Goal: Information Seeking & Learning: Learn about a topic

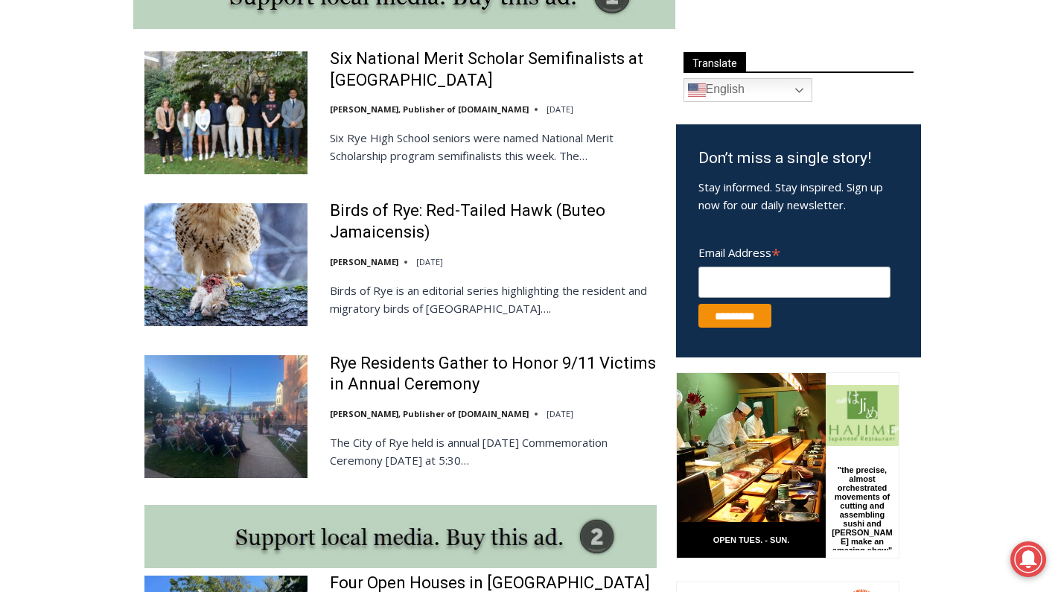
scroll to position [847, 0]
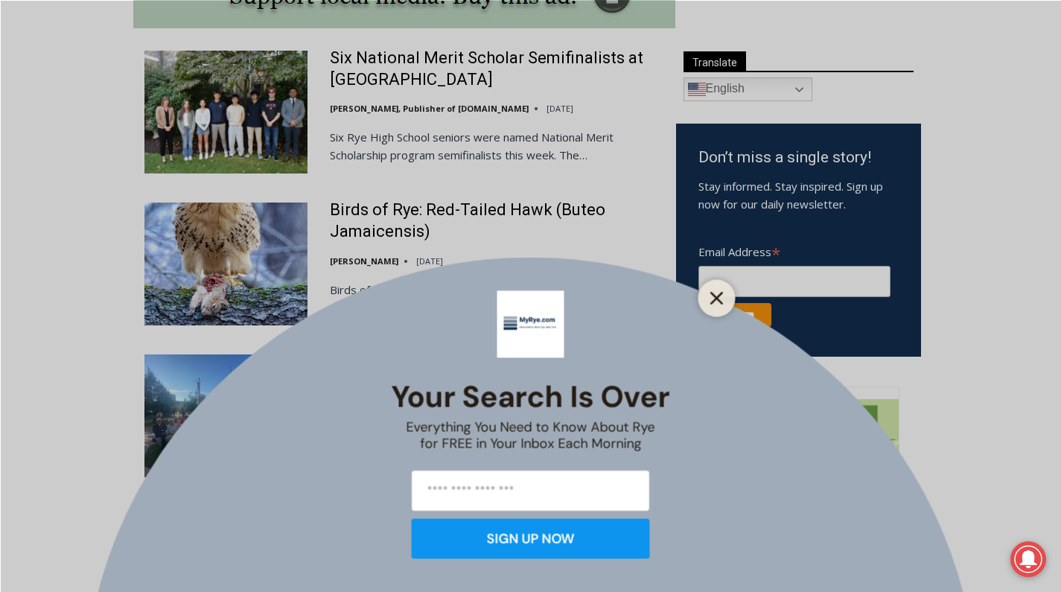
click at [717, 299] on g "Close" at bounding box center [716, 298] width 10 height 10
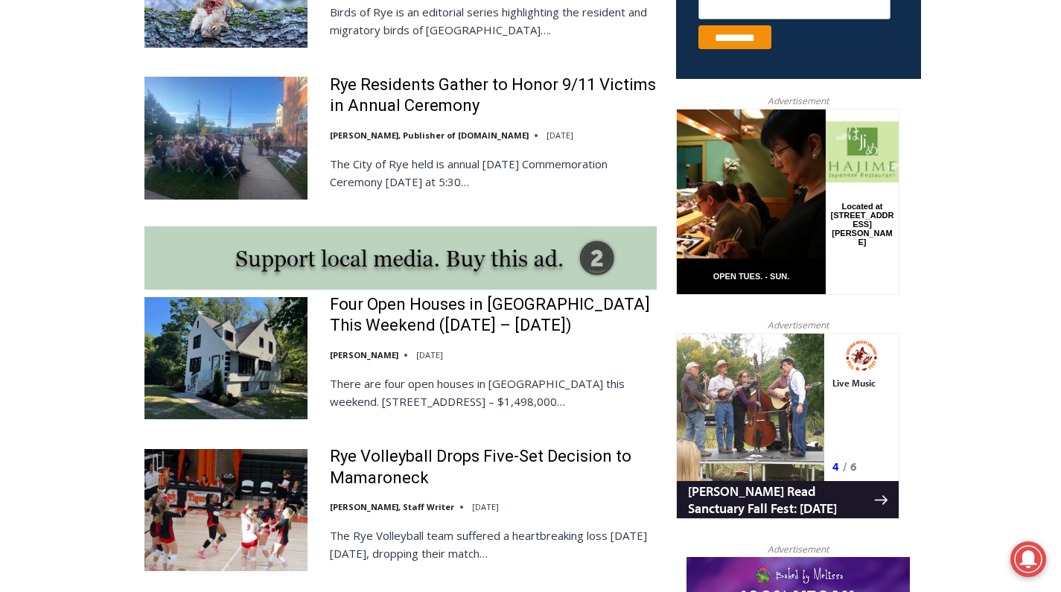
scroll to position [1141, 0]
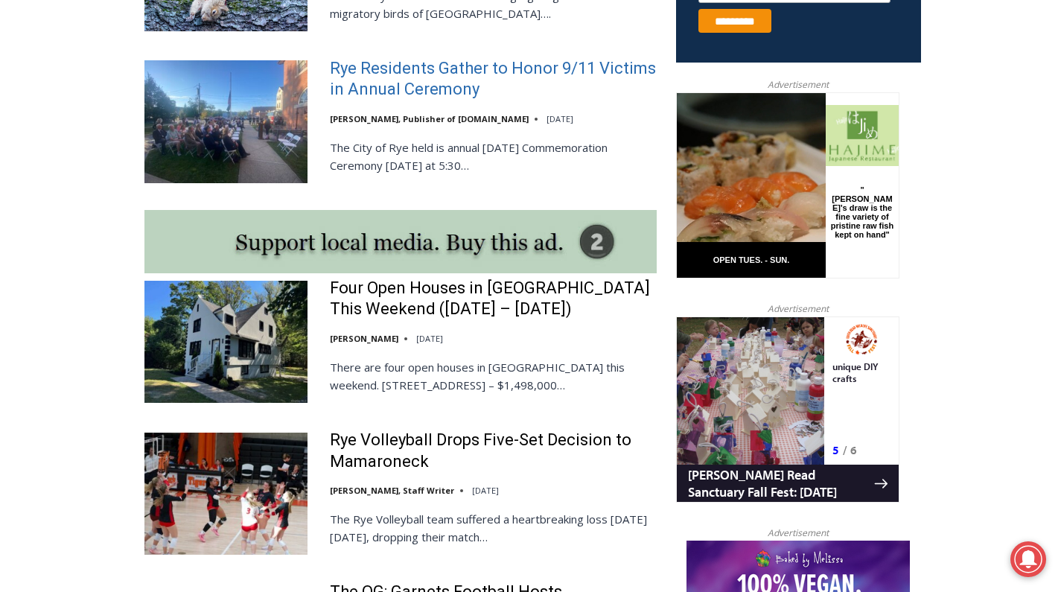
click at [474, 70] on link "Rye Residents Gather to Honor 9/11 Victims in Annual Ceremony" at bounding box center [493, 79] width 327 height 42
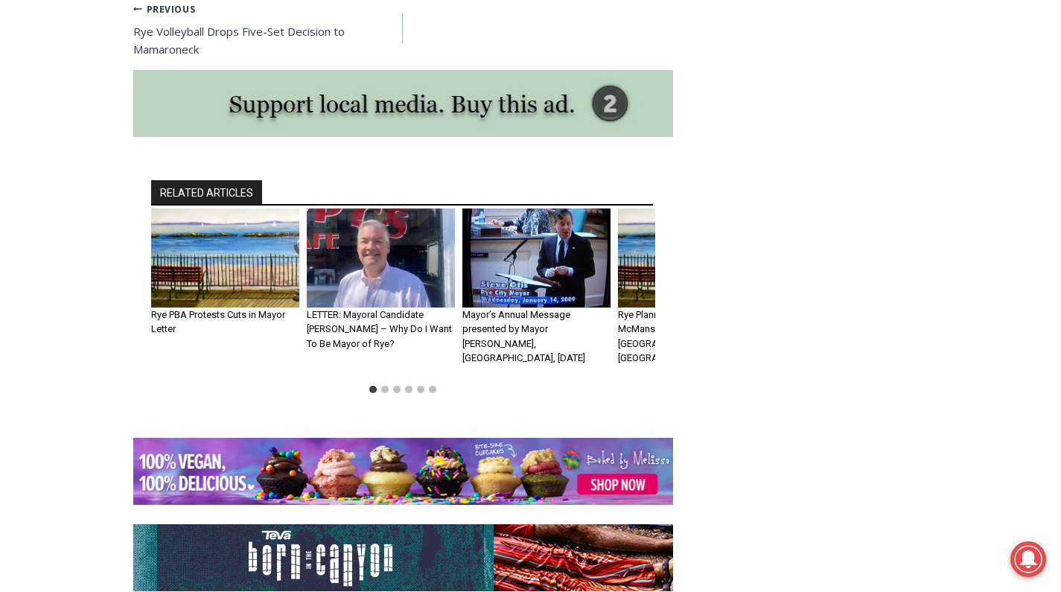
scroll to position [3254, 0]
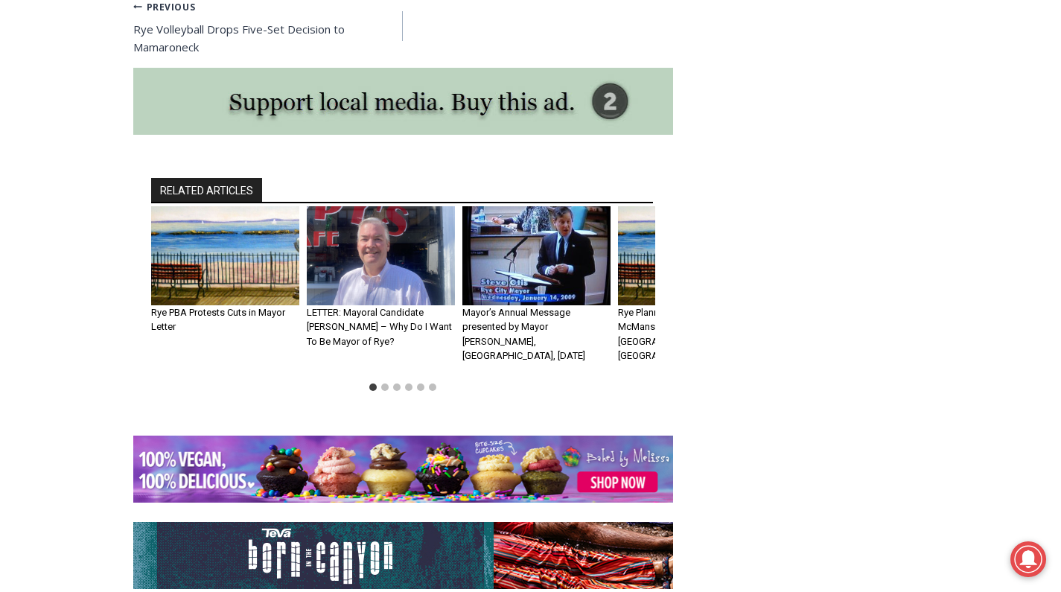
click at [268, 206] on img "1 of 6" at bounding box center [225, 255] width 148 height 99
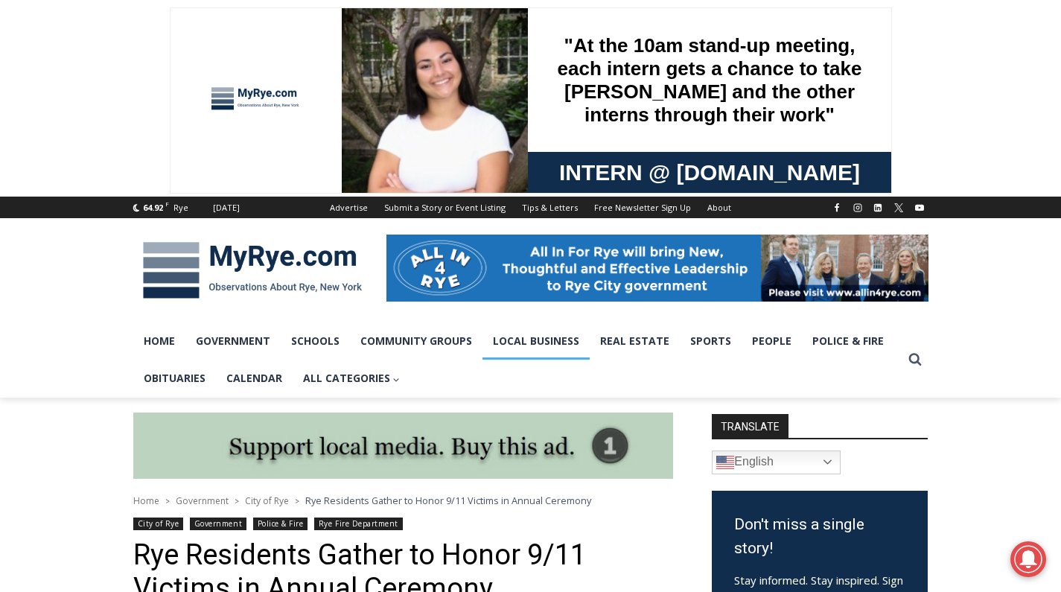
scroll to position [0, 0]
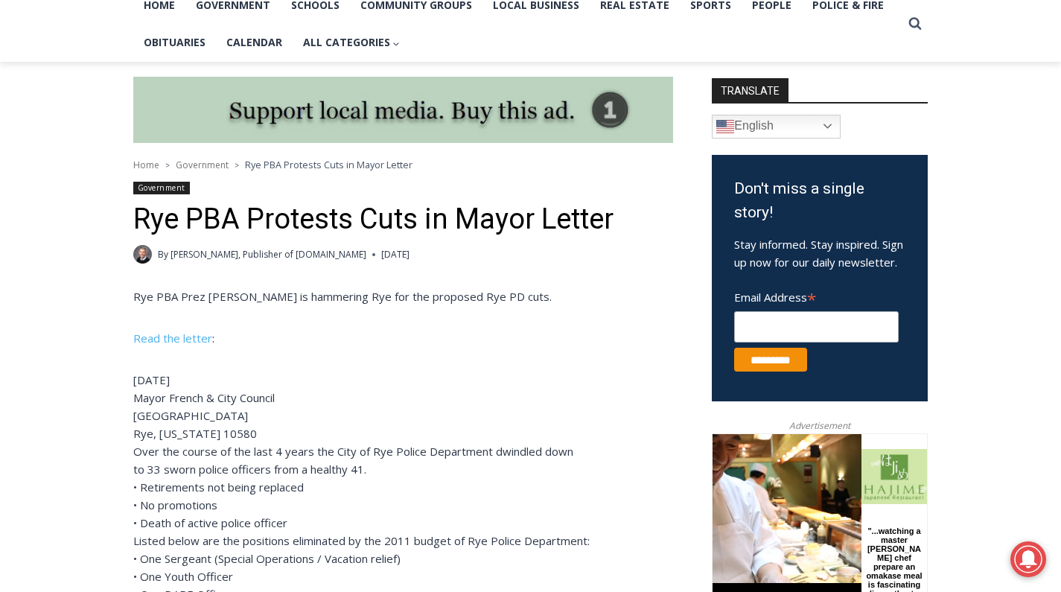
scroll to position [337, 0]
